Goal: Task Accomplishment & Management: Manage account settings

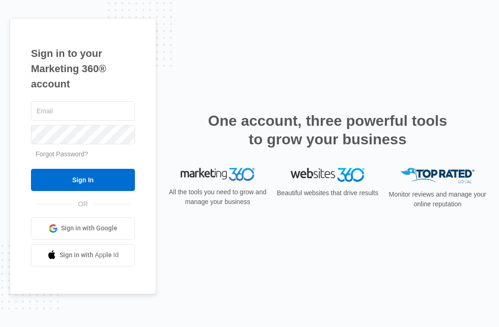
click at [107, 121] on input "text" at bounding box center [83, 110] width 104 height 19
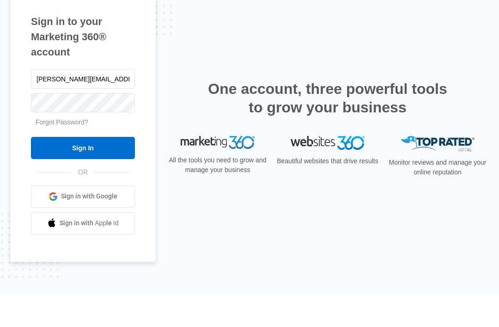
type input "[PERSON_NAME][EMAIL_ADDRESS][DOMAIN_NAME]"
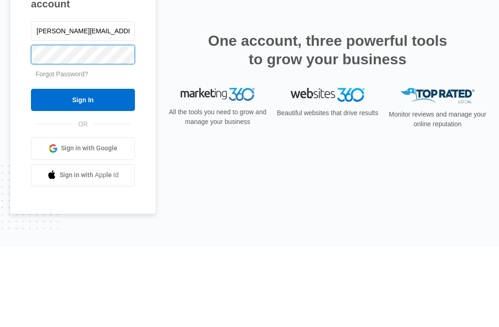
click at [83, 169] on input "Sign In" at bounding box center [83, 180] width 104 height 22
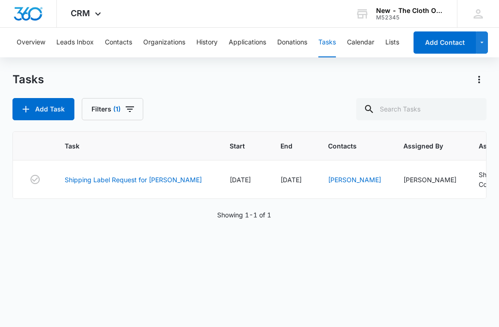
click at [143, 175] on link "Shipping Label Request for B. Summers" at bounding box center [133, 180] width 137 height 10
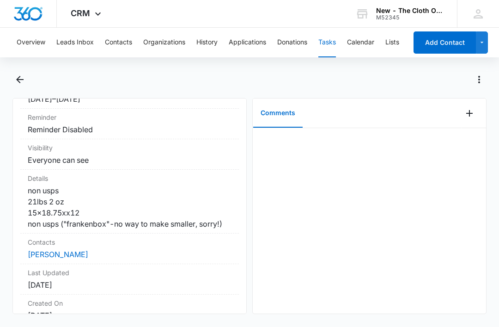
scroll to position [134, 0]
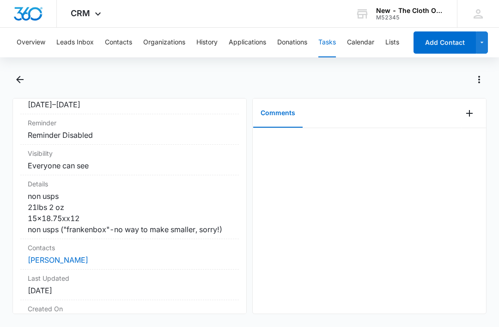
click at [84, 255] on link "[PERSON_NAME]" at bounding box center [58, 259] width 61 height 9
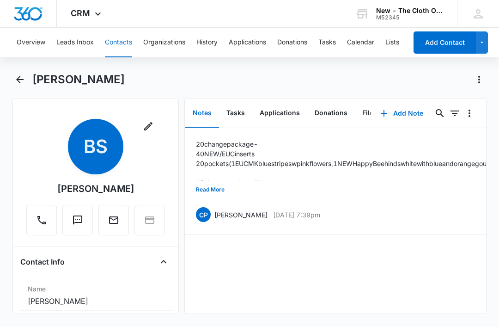
click at [215, 193] on button "Read More" at bounding box center [210, 190] width 29 height 18
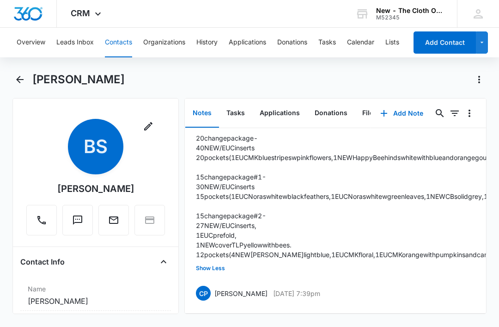
scroll to position [122, 0]
click at [235, 110] on button "Tasks" at bounding box center [235, 113] width 33 height 29
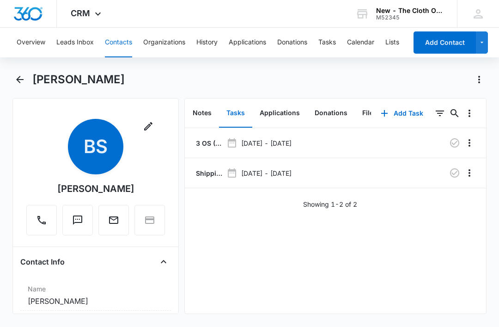
click at [208, 142] on p "3 OS (50x) - Shipped package for [PERSON_NAME] (zone #3)" at bounding box center [208, 143] width 29 height 10
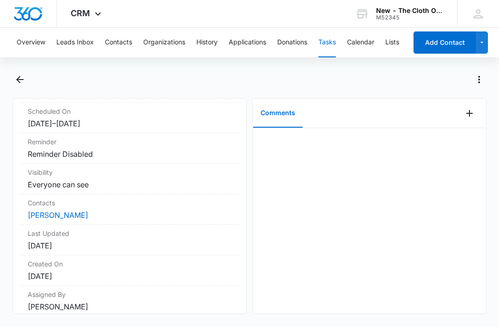
scroll to position [115, 0]
click at [72, 217] on link "[PERSON_NAME]" at bounding box center [58, 215] width 61 height 9
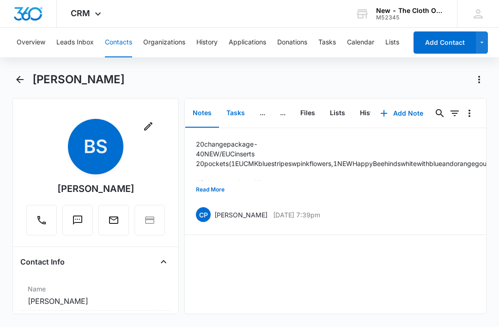
click at [236, 113] on button "Tasks" at bounding box center [235, 113] width 33 height 29
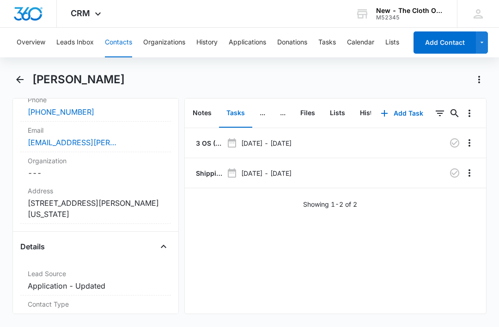
scroll to position [224, 0]
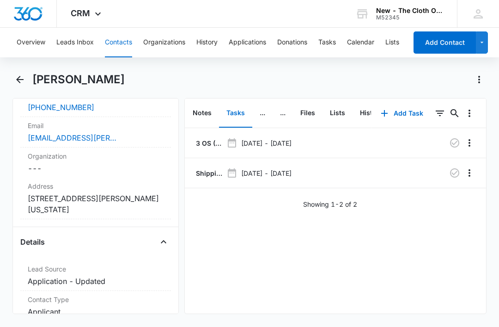
click at [170, 172] on div "Organization Cancel Save Changes ---" at bounding box center [95, 162] width 151 height 30
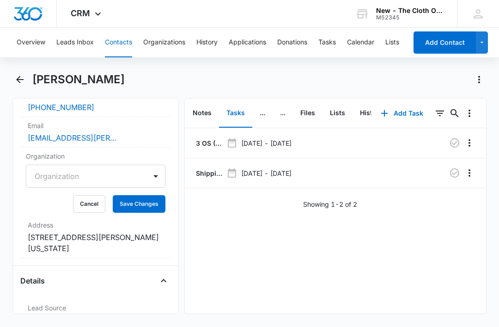
click at [91, 205] on button "Cancel" at bounding box center [89, 204] width 32 height 18
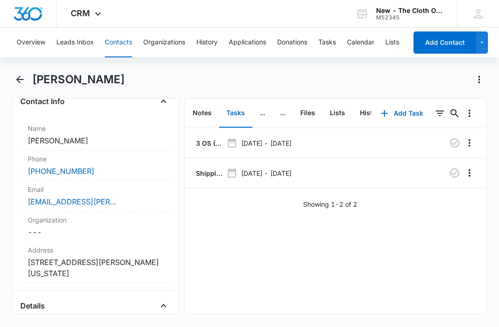
scroll to position [164, 0]
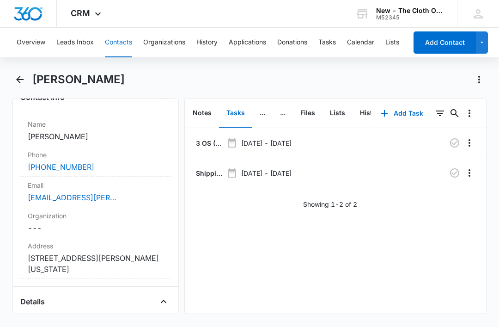
click at [134, 198] on div "[EMAIL_ADDRESS][PERSON_NAME][DOMAIN_NAME]" at bounding box center [96, 197] width 136 height 11
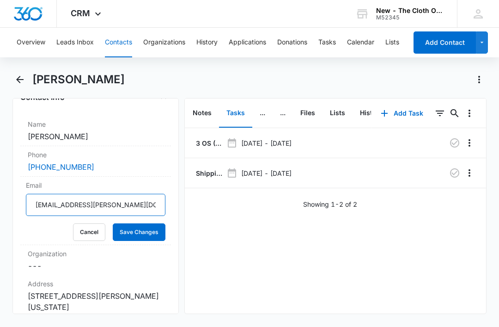
click at [145, 206] on input "[EMAIL_ADDRESS][PERSON_NAME][DOMAIN_NAME]" at bounding box center [95, 205] width 139 height 22
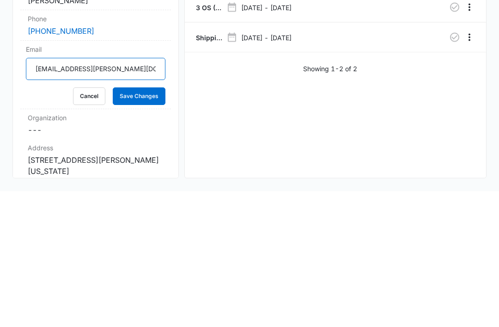
click at [147, 194] on input "[EMAIL_ADDRESS][PERSON_NAME][DOMAIN_NAME]" at bounding box center [95, 205] width 139 height 22
click at [96, 223] on button "Cancel" at bounding box center [89, 232] width 32 height 18
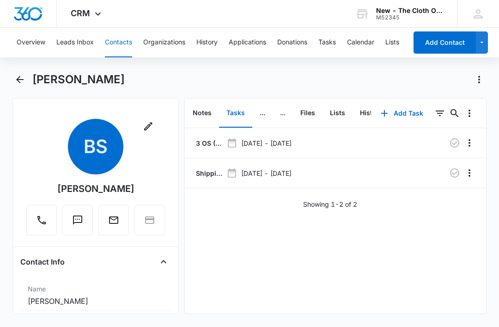
scroll to position [0, 0]
click at [164, 260] on icon "Close" at bounding box center [164, 261] width 6 height 3
click at [204, 169] on p "Shipping Label Request for [PERSON_NAME]" at bounding box center [208, 173] width 29 height 10
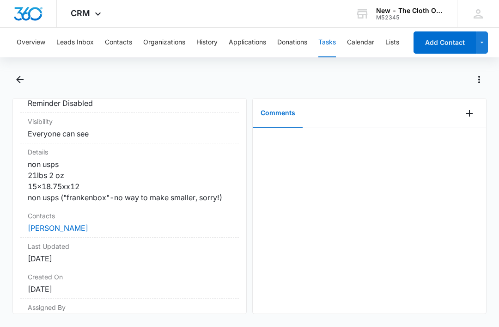
scroll to position [166, 0]
click at [81, 224] on link "[PERSON_NAME]" at bounding box center [58, 228] width 61 height 9
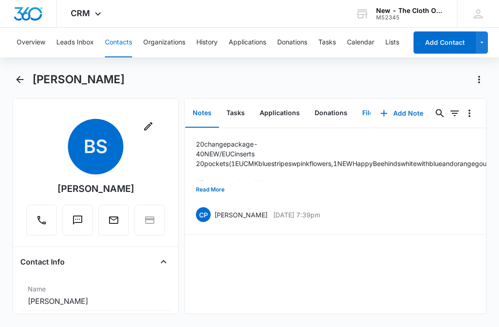
click at [367, 110] on button "Files" at bounding box center [370, 113] width 30 height 29
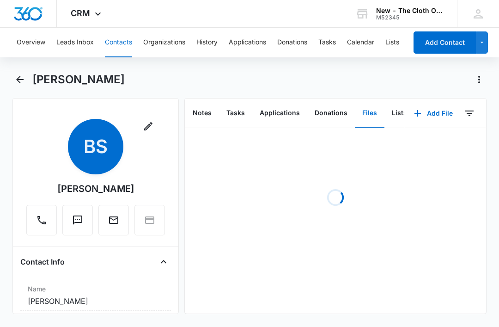
click at [441, 112] on button "Add File" at bounding box center [433, 113] width 57 height 22
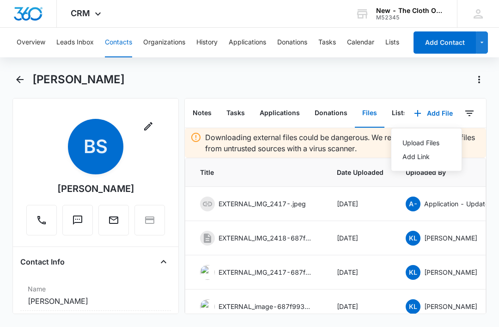
click at [427, 143] on div "Upload Files" at bounding box center [420, 142] width 37 height 6
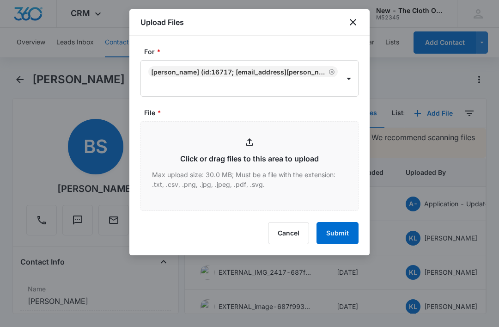
click at [300, 181] on input "File *" at bounding box center [249, 165] width 217 height 89
type input "C:\fakepath\[DATE]---Brentiana-[PERSON_NAME]---9434636106194283137321.pdf"
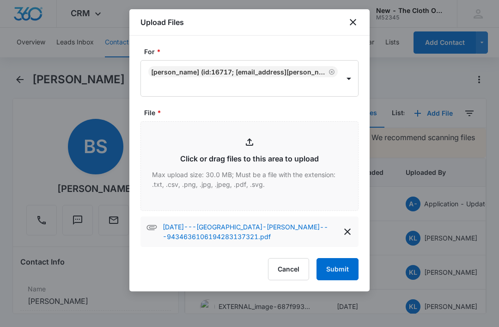
click at [330, 251] on form "For * [PERSON_NAME] (ID:16717; [EMAIL_ADDRESS][PERSON_NAME][DOMAIN_NAME]; 31286…" at bounding box center [249, 163] width 218 height 233
click at [336, 267] on button "Submit" at bounding box center [337, 269] width 42 height 22
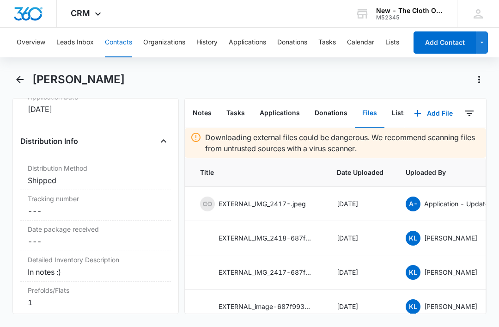
scroll to position [2229, 0]
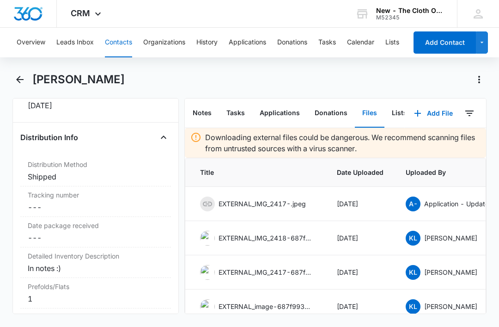
click at [95, 209] on dd "Cancel Save Changes ---" at bounding box center [96, 206] width 136 height 11
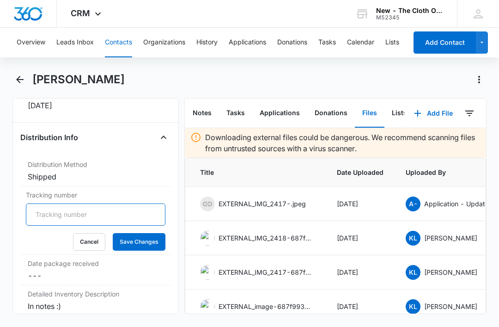
click at [70, 210] on input "Tracking number" at bounding box center [95, 214] width 139 height 22
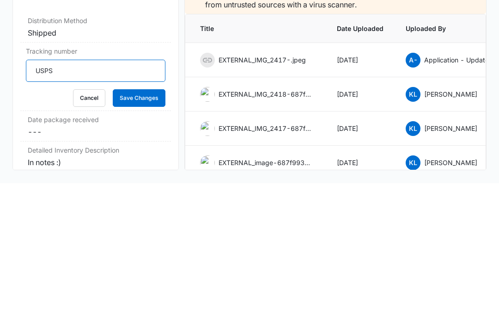
click at [111, 203] on input "USPS" at bounding box center [95, 214] width 139 height 22
paste input "9434636106194283137321"
type input "USPS 9434636106194283137321"
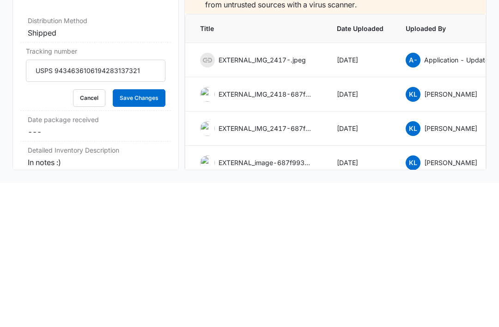
click at [149, 233] on button "Save Changes" at bounding box center [139, 242] width 53 height 18
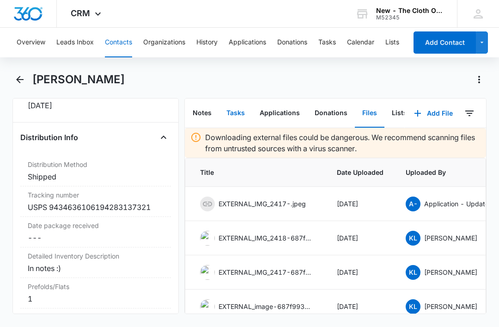
click at [230, 99] on button "Tasks" at bounding box center [235, 113] width 33 height 29
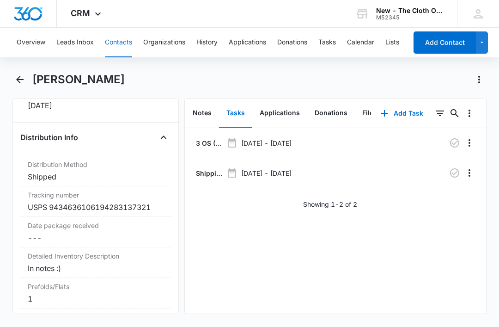
click at [215, 168] on p "Shipping Label Request for [PERSON_NAME]" at bounding box center [208, 173] width 29 height 10
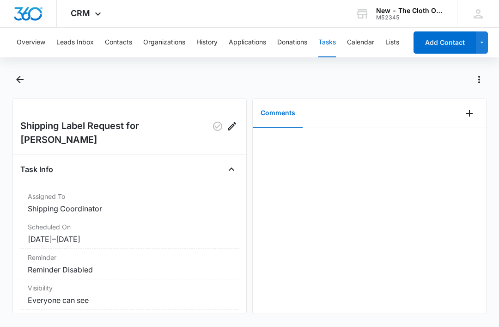
click at [470, 113] on icon "Add Comment" at bounding box center [469, 113] width 6 height 6
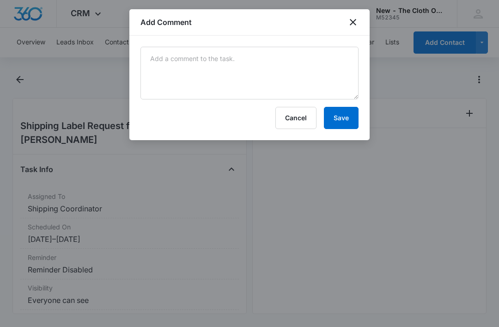
click at [272, 111] on div "Cancel Save" at bounding box center [249, 118] width 218 height 22
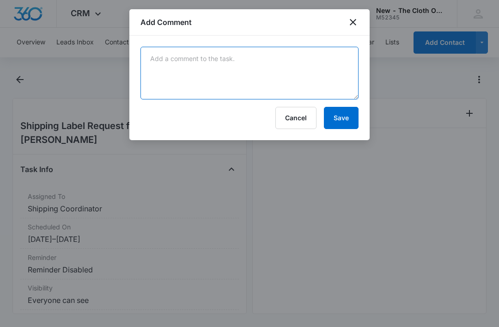
click at [173, 97] on textarea at bounding box center [249, 73] width 218 height 53
click at [178, 65] on textarea at bounding box center [249, 73] width 218 height 53
paste textarea "9434636106194283137321"
type textarea "9434636106194283137321"
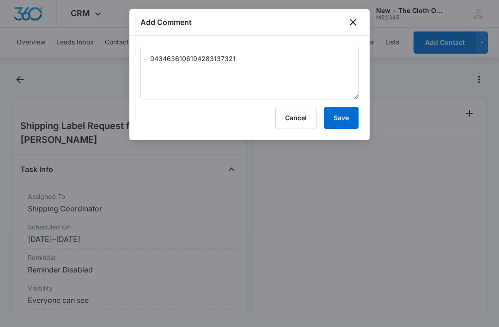
click at [342, 120] on button "Save" at bounding box center [341, 118] width 35 height 22
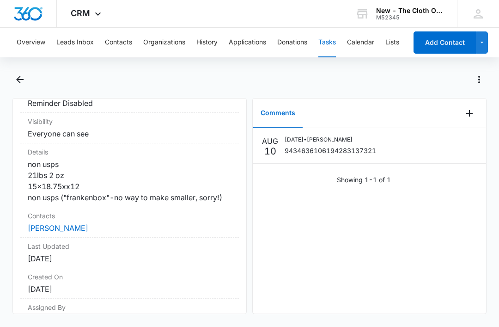
scroll to position [166, 0]
click at [47, 224] on link "[PERSON_NAME]" at bounding box center [58, 228] width 61 height 9
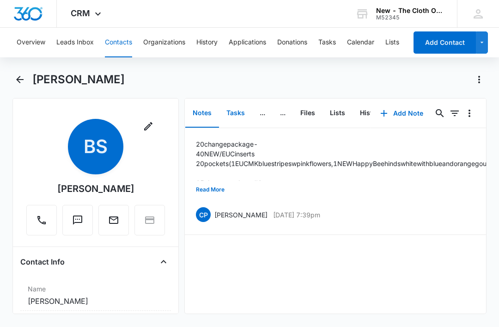
click at [249, 120] on button "Tasks" at bounding box center [235, 113] width 33 height 29
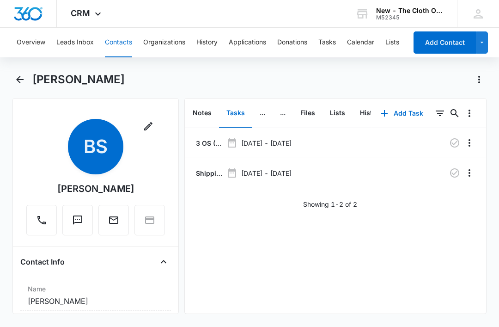
click at [458, 175] on icon "button" at bounding box center [454, 172] width 9 height 9
click at [330, 47] on button "Tasks" at bounding box center [327, 43] width 18 height 30
